Goal: Information Seeking & Learning: Learn about a topic

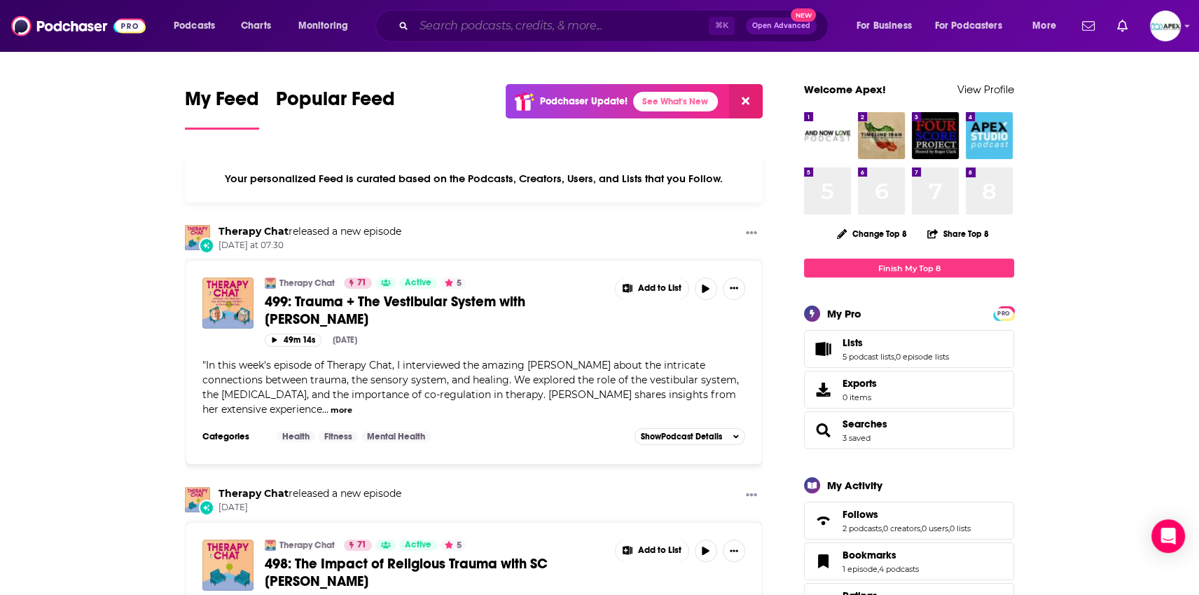
click at [525, 34] on input "Search podcasts, credits, & more..." at bounding box center [561, 26] width 295 height 22
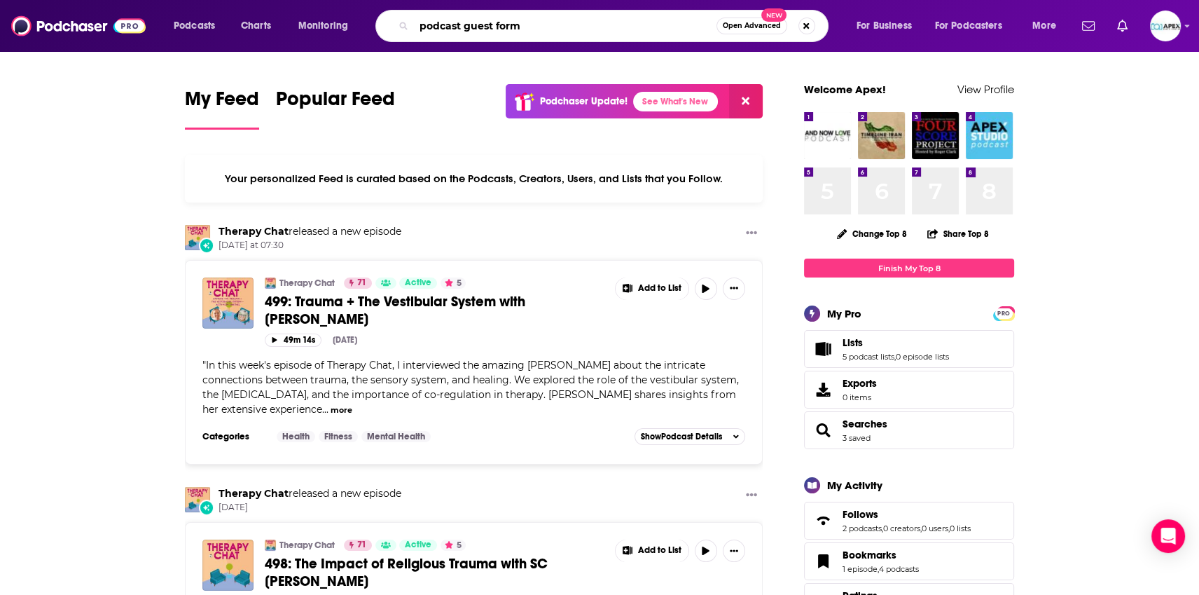
type input "podcast guest form"
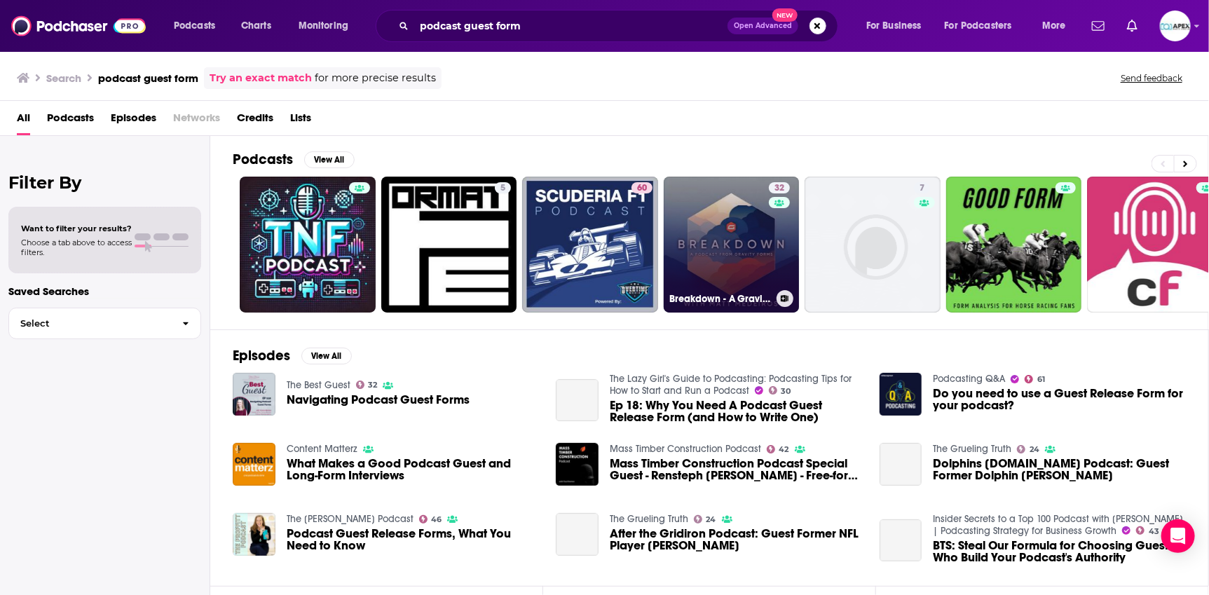
scroll to position [2, 0]
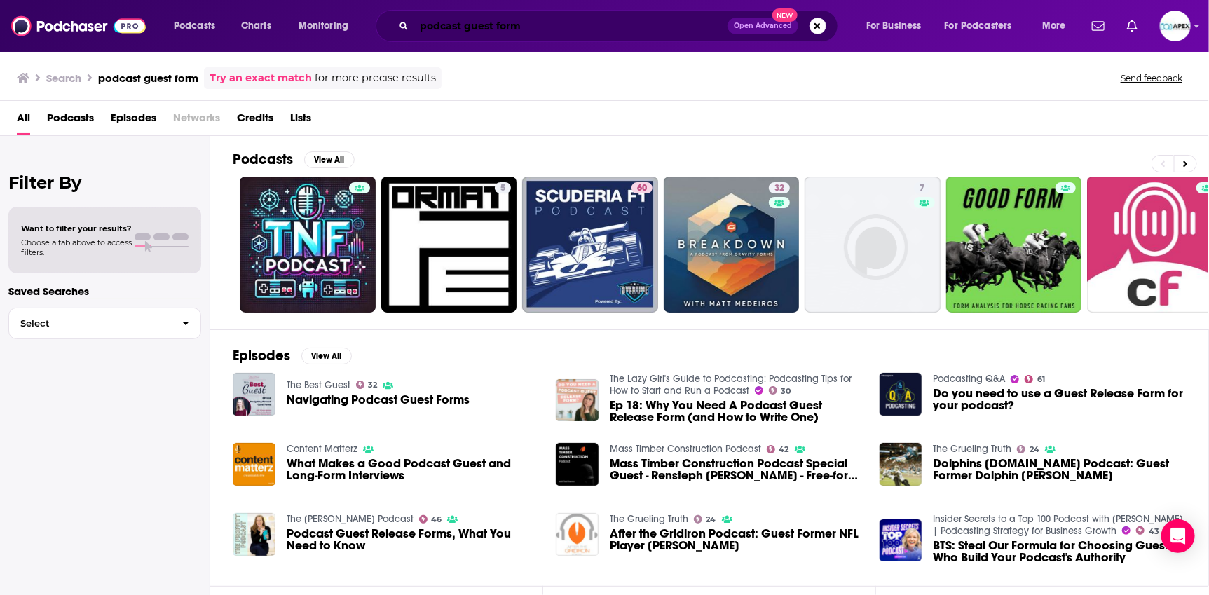
click at [531, 28] on input "podcast guest form" at bounding box center [570, 26] width 313 height 22
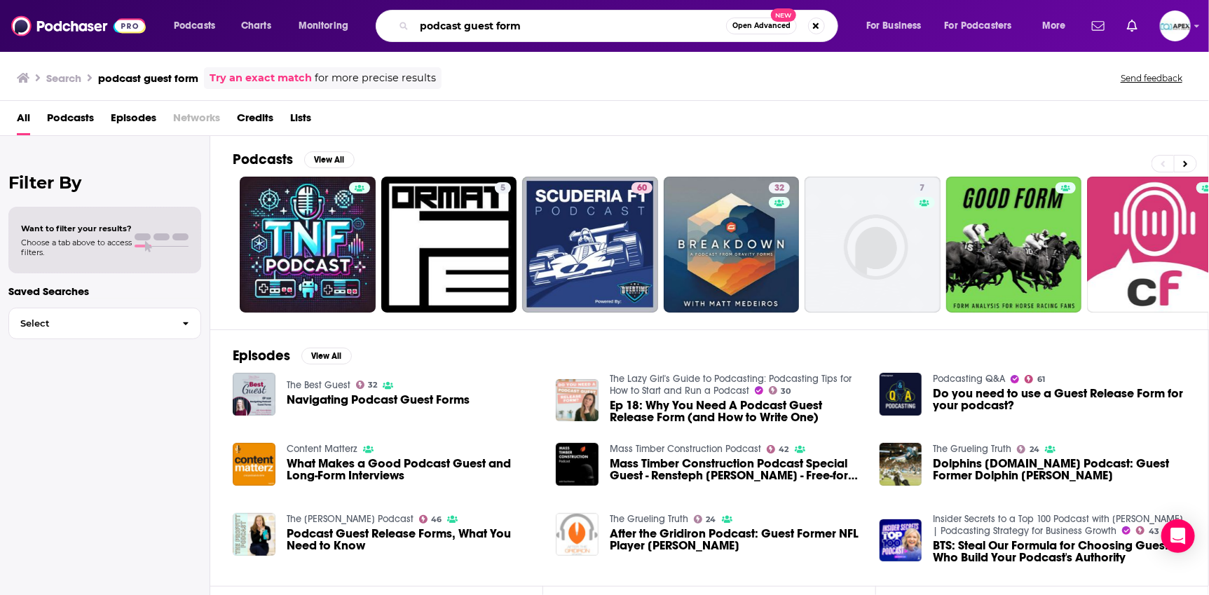
drag, startPoint x: 520, startPoint y: 25, endPoint x: 367, endPoint y: 26, distance: 152.7
click at [368, 26] on div "Podcasts Charts Monitoring podcast guest form Open Advanced New For Business Fo…" at bounding box center [621, 26] width 915 height 32
type input "b"
type input "e"
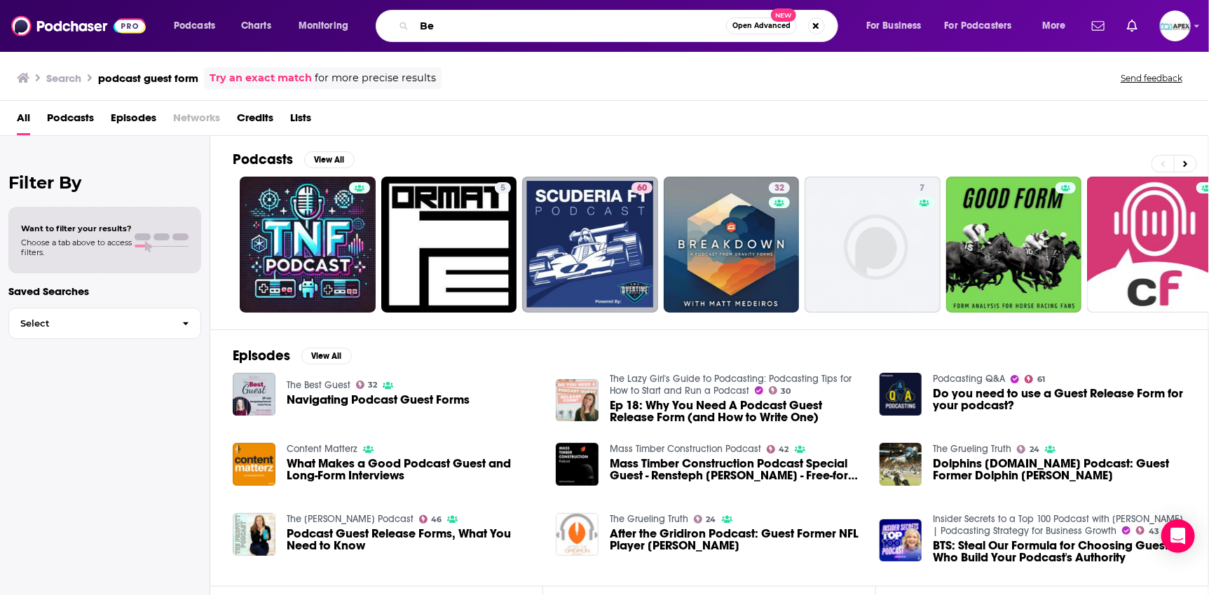
type input "B"
type input "P"
type input "maternal mental health"
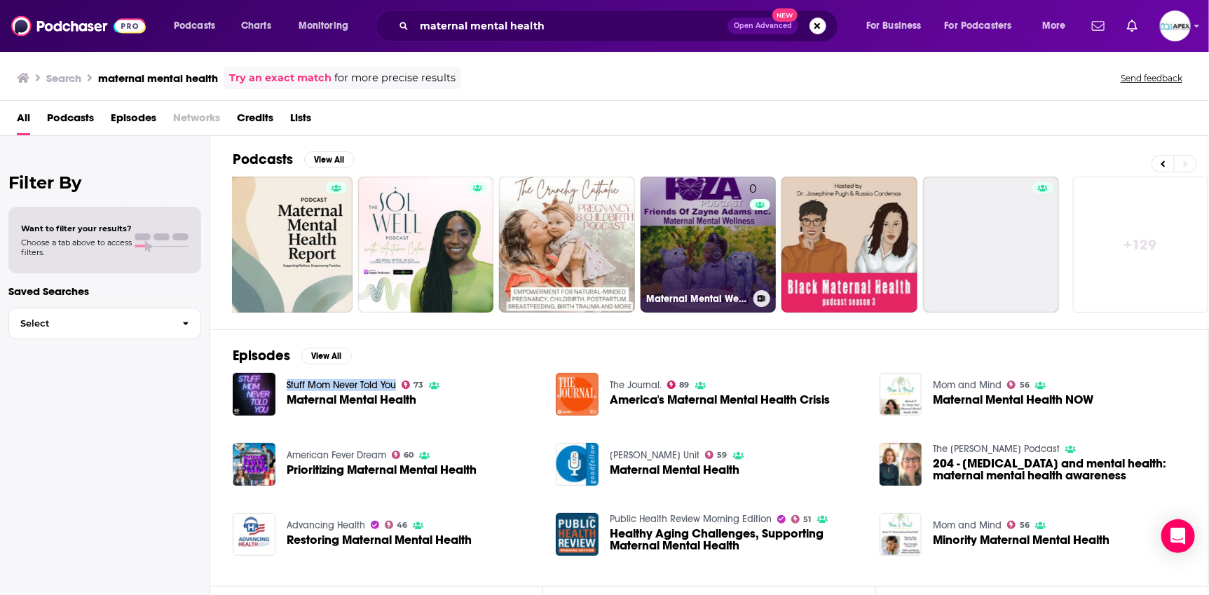
scroll to position [0, 310]
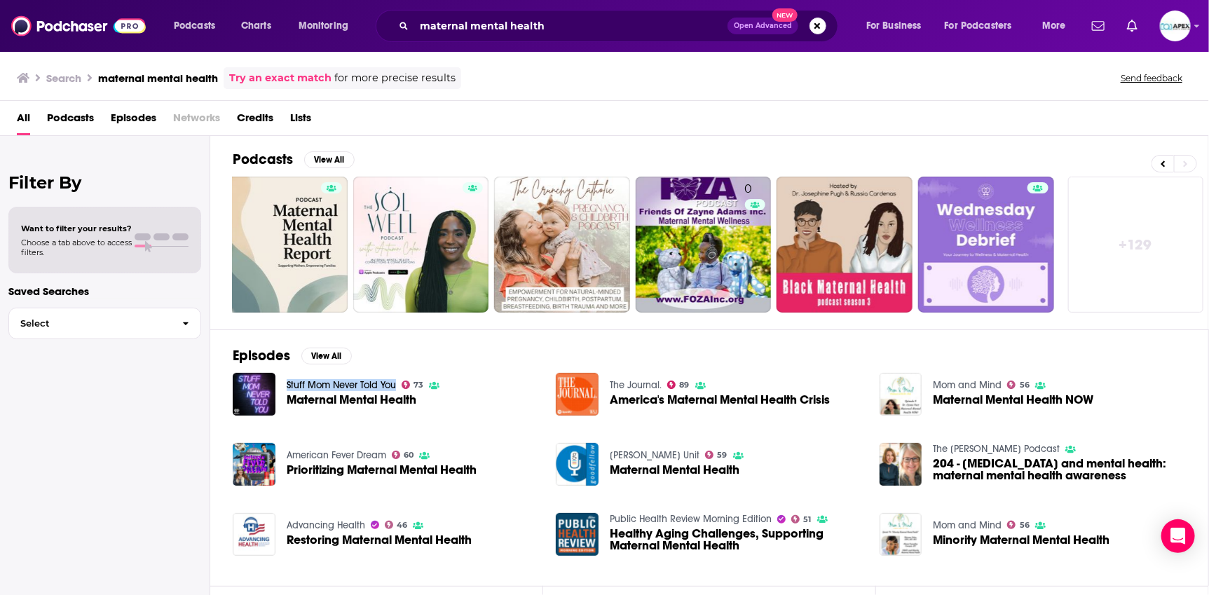
click at [1155, 258] on link "+ 129" at bounding box center [1136, 245] width 136 height 136
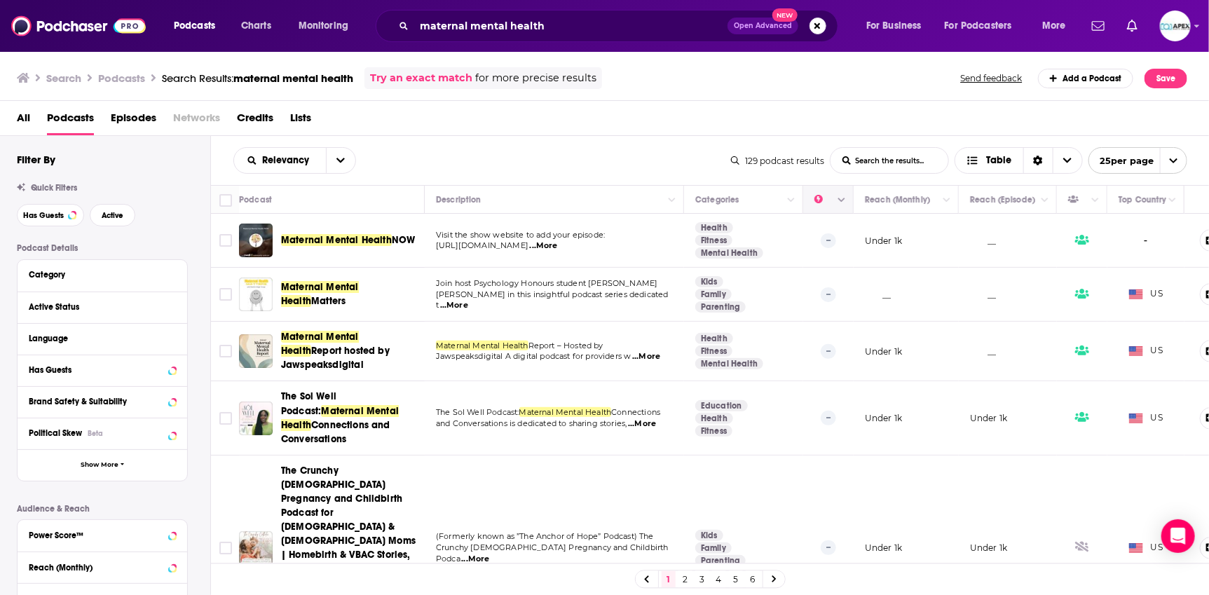
click at [841, 199] on icon "Column Actions" at bounding box center [841, 200] width 7 height 8
click at [659, 146] on div at bounding box center [604, 297] width 1209 height 595
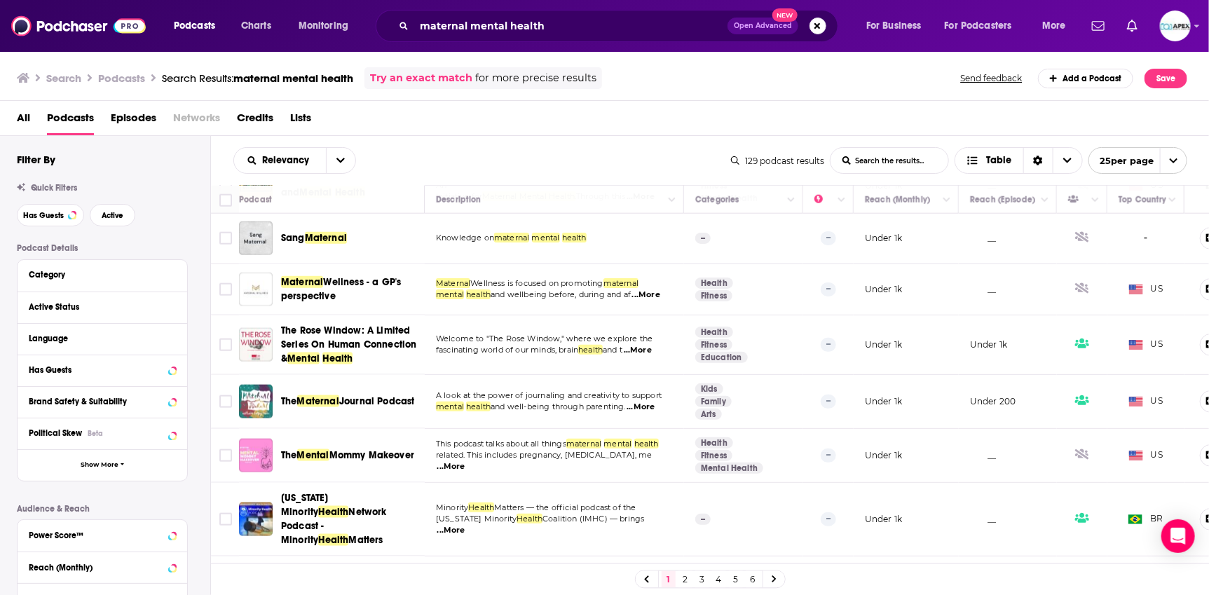
scroll to position [1107, 0]
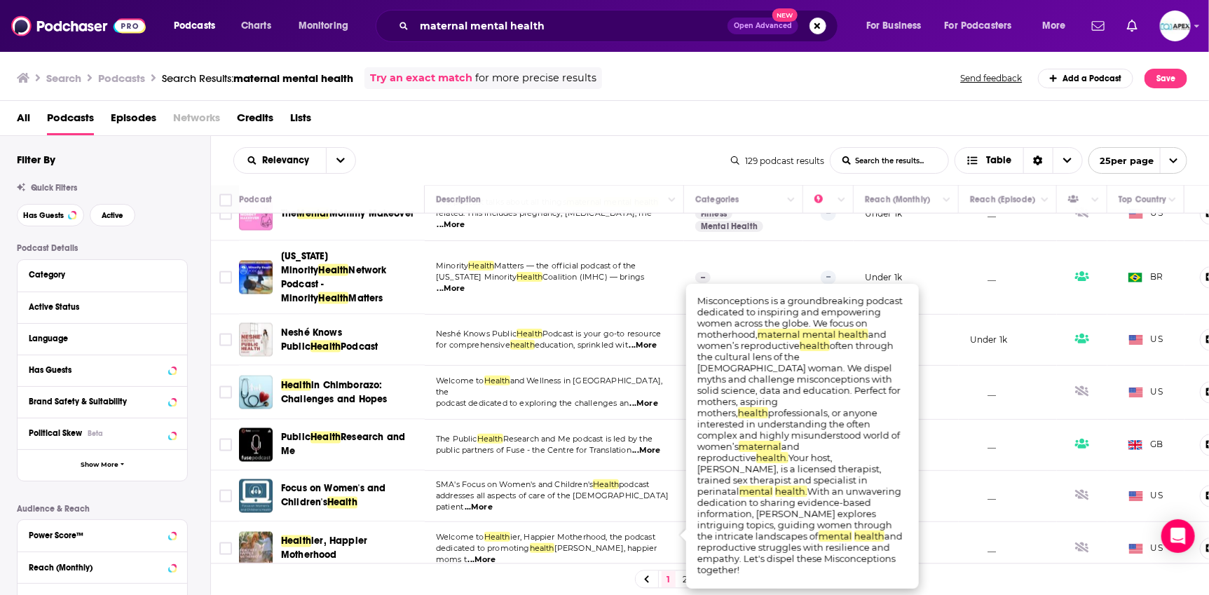
click at [460, 129] on div "All Podcasts Episodes Networks Credits Lists" at bounding box center [607, 120] width 1181 height 29
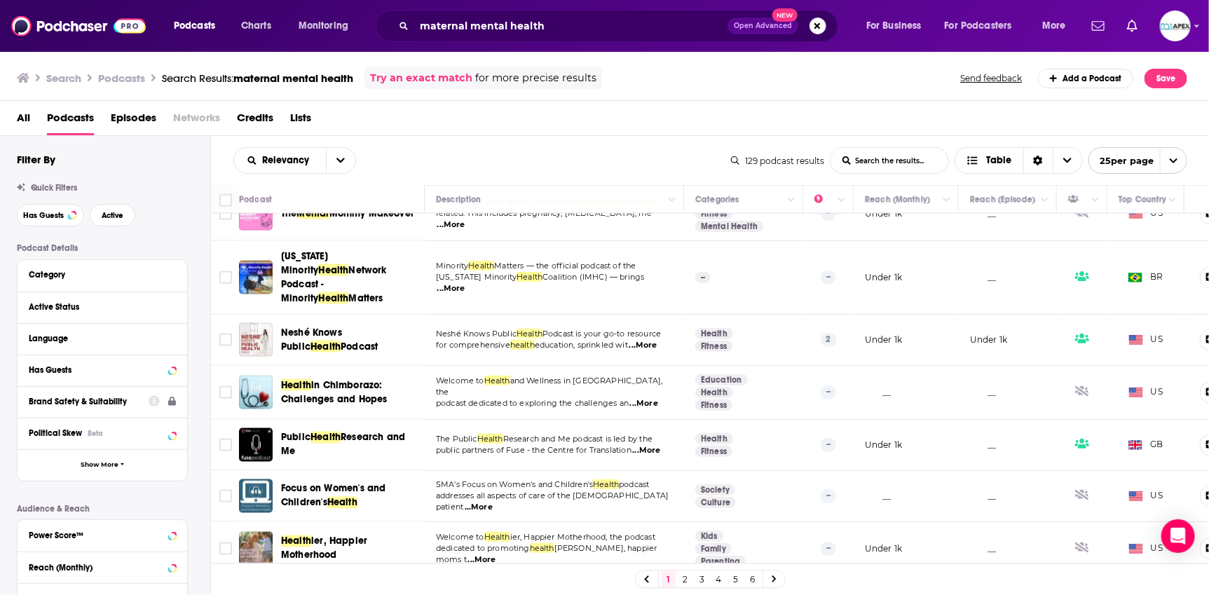
click at [81, 313] on button "Active Status" at bounding box center [102, 307] width 147 height 18
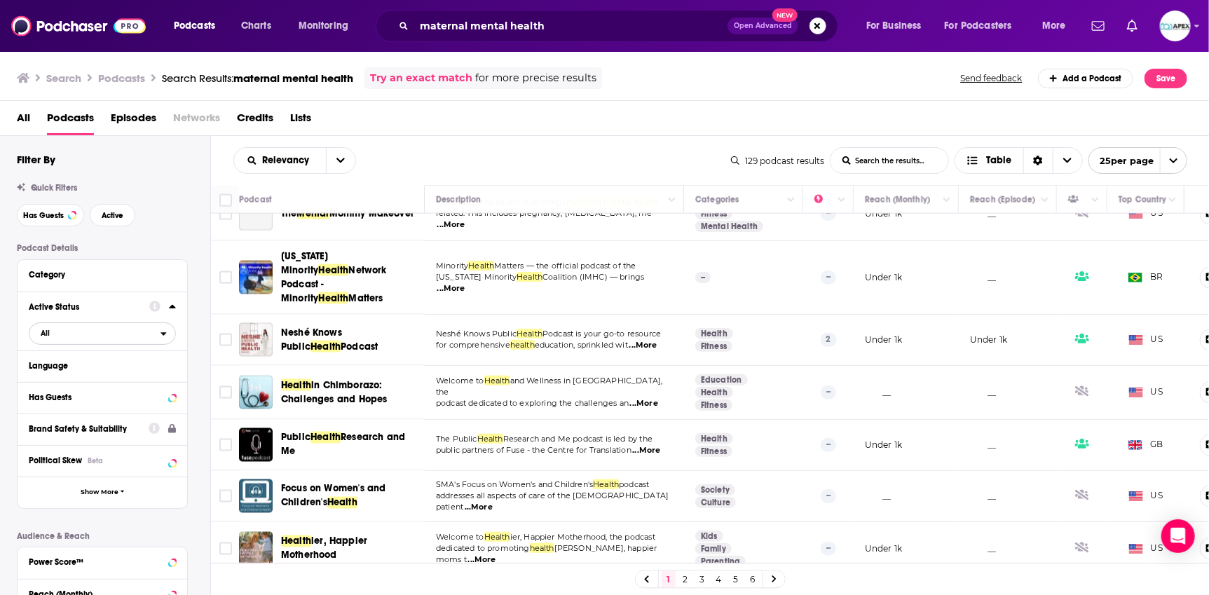
click at [60, 338] on span "All" at bounding box center [94, 333] width 131 height 18
click at [56, 380] on span "Active" at bounding box center [74, 380] width 76 height 8
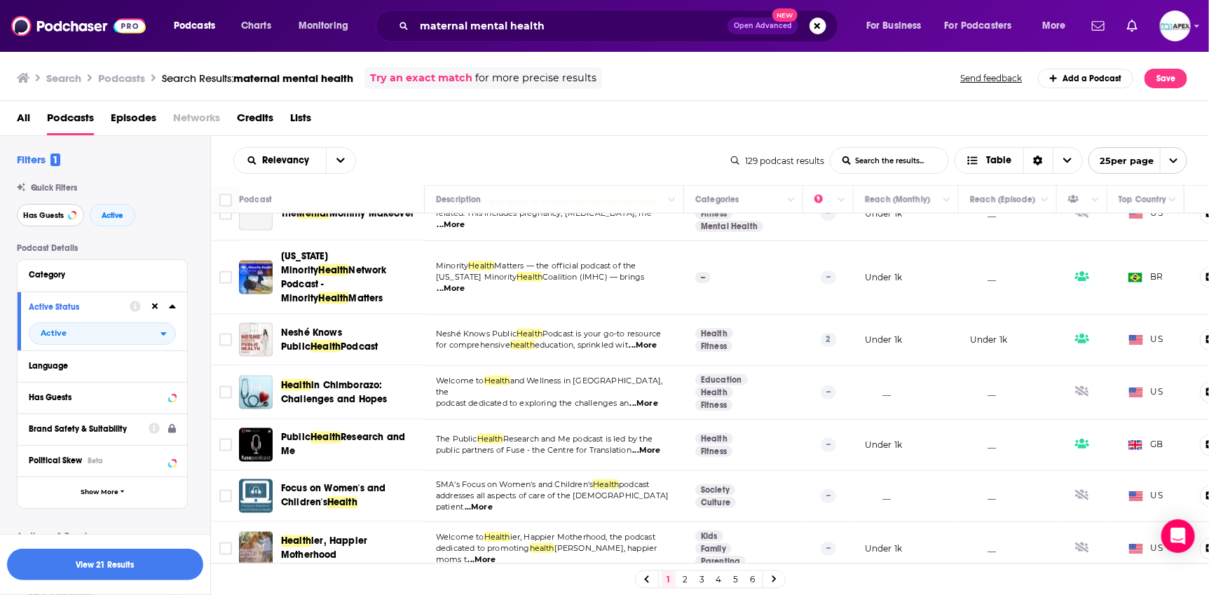
click at [48, 218] on span "Has Guests" at bounding box center [43, 216] width 41 height 8
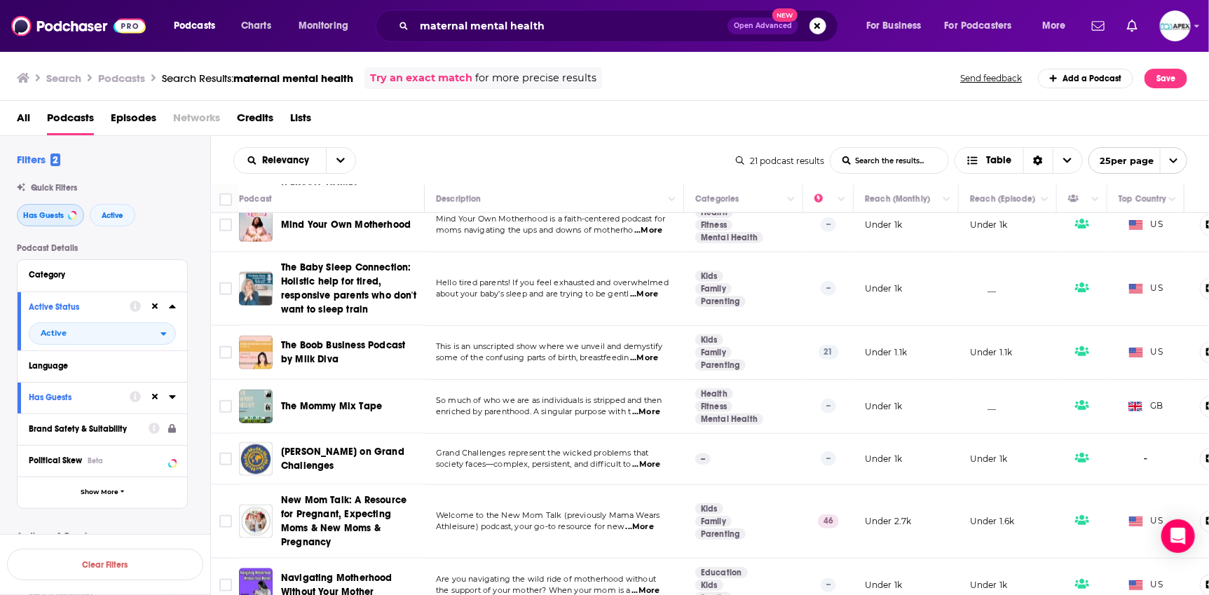
scroll to position [792, 0]
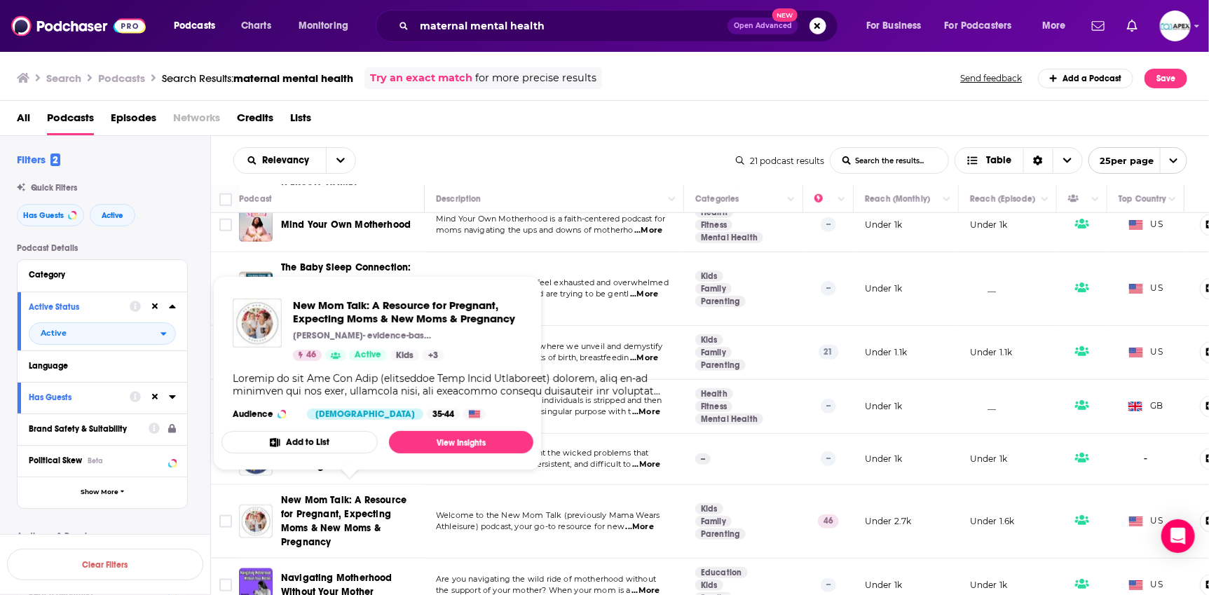
click at [406, 165] on div "Relevancy List Search Input Search the results... Table" at bounding box center [484, 160] width 502 height 27
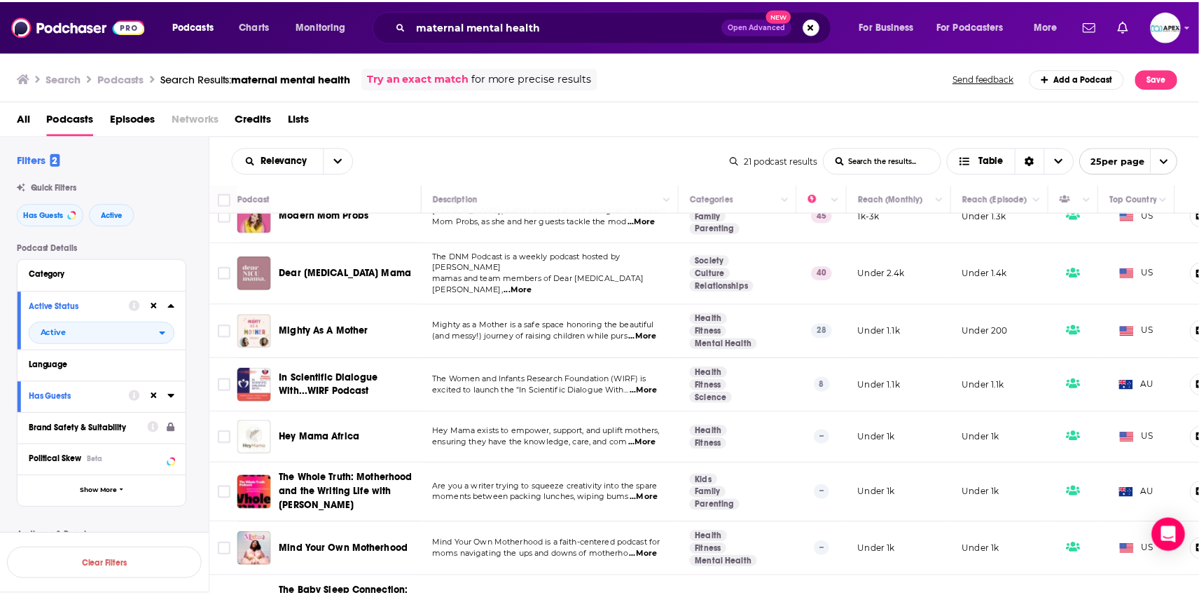
scroll to position [0, 0]
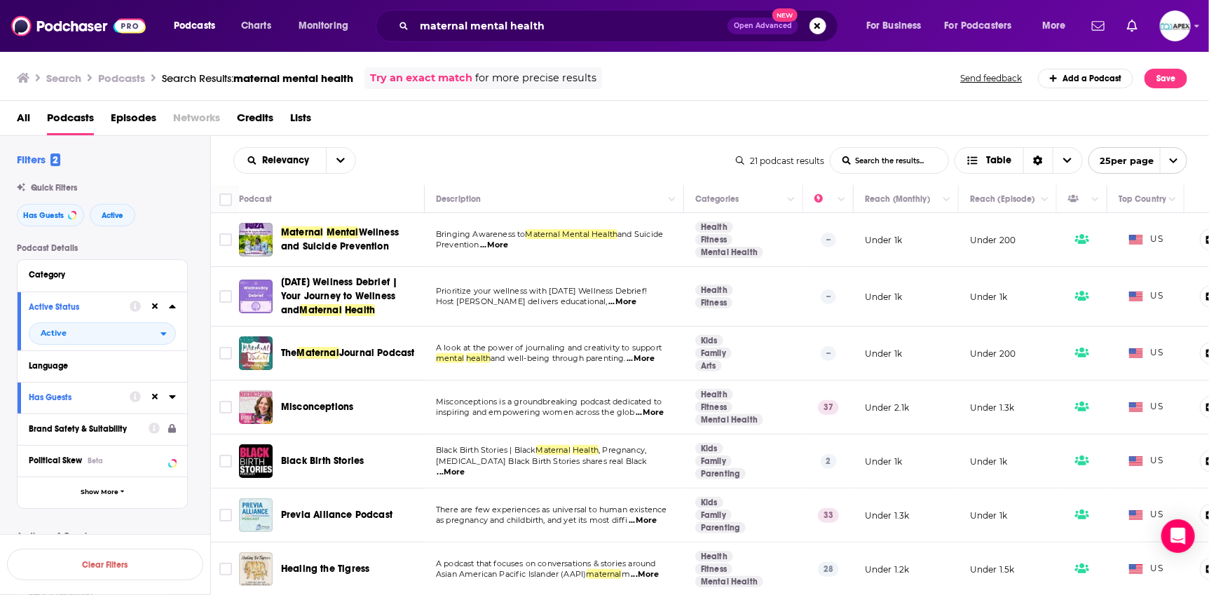
click at [330, 410] on span "Misconceptions" at bounding box center [317, 407] width 72 height 12
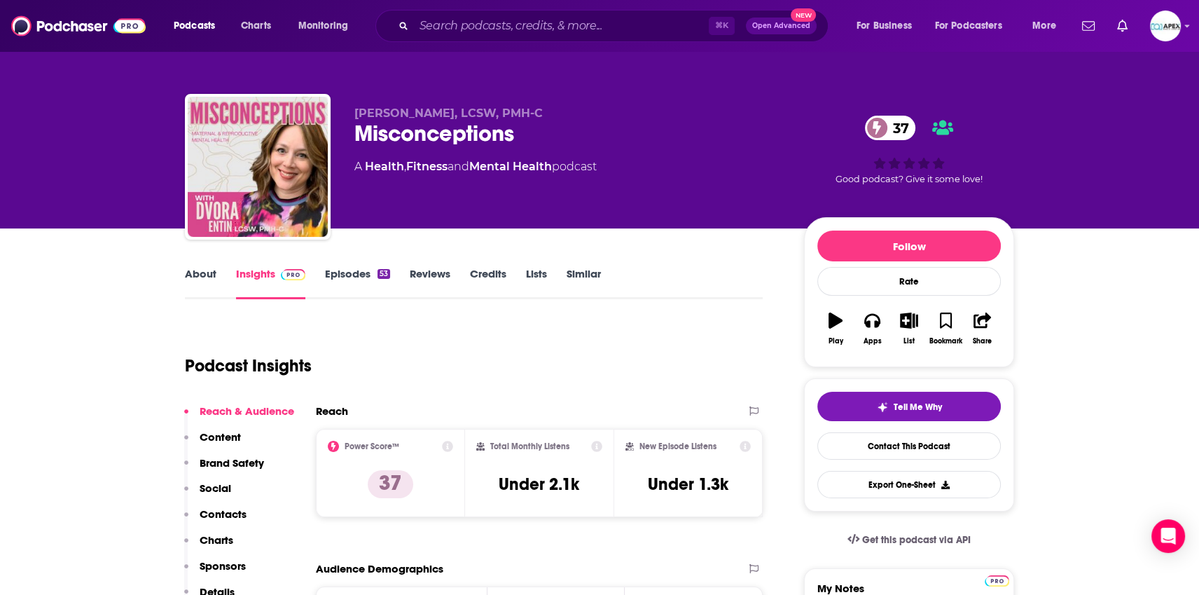
click at [357, 277] on link "Episodes 53" at bounding box center [357, 283] width 65 height 32
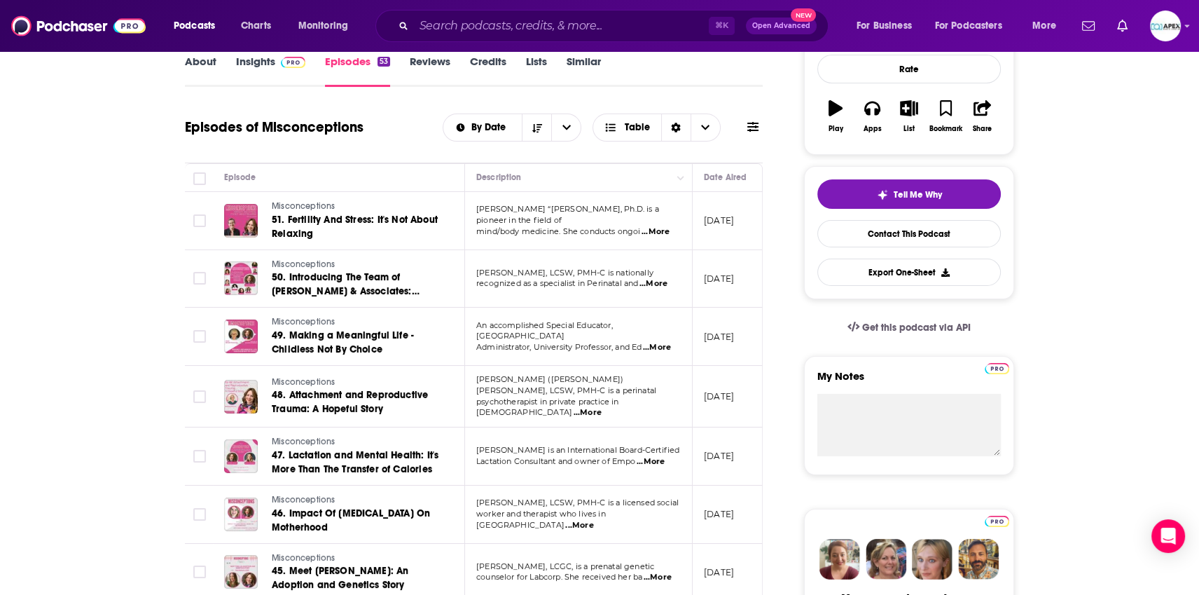
scroll to position [214, 0]
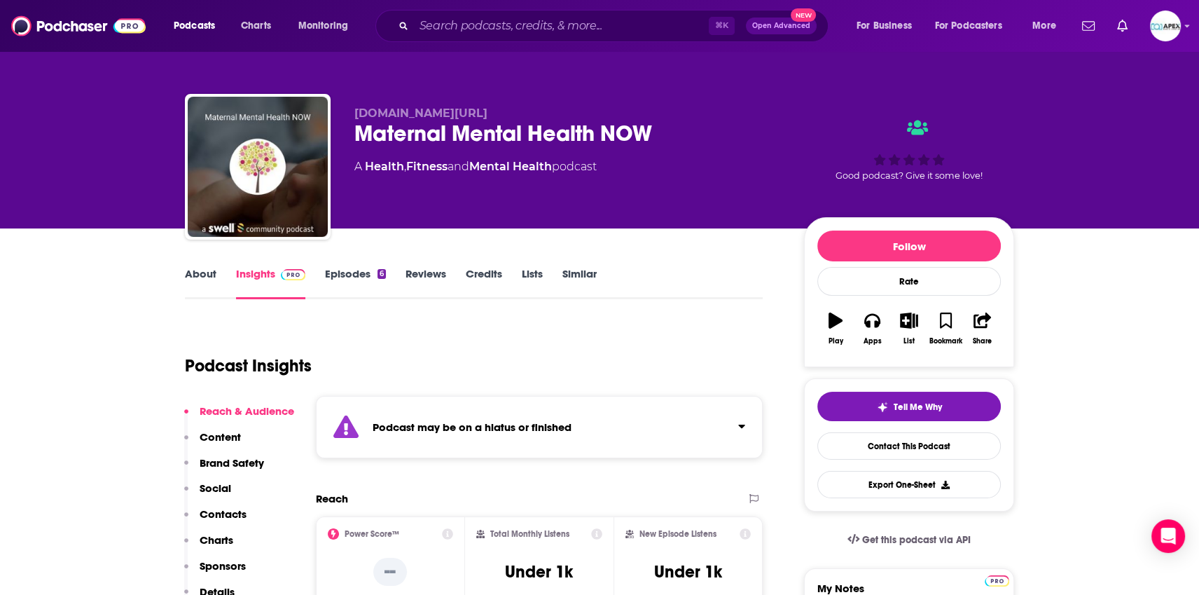
click at [350, 273] on link "Episodes 6" at bounding box center [355, 283] width 61 height 32
